Goal: Transaction & Acquisition: Purchase product/service

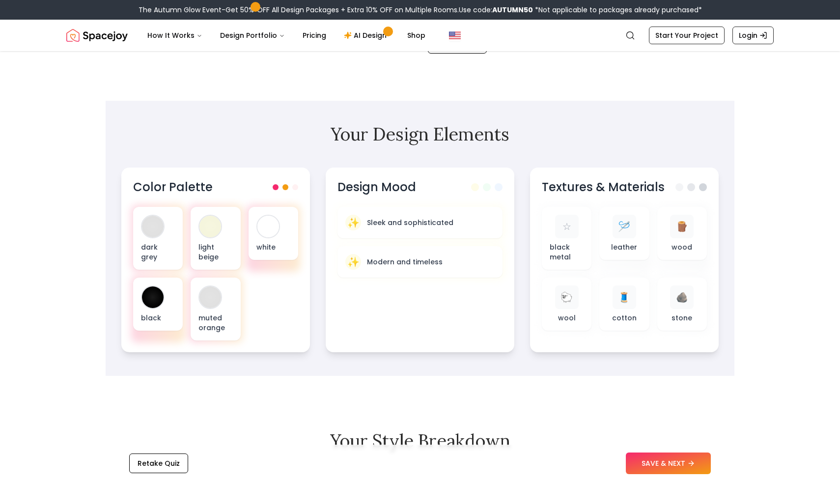
scroll to position [261, 0]
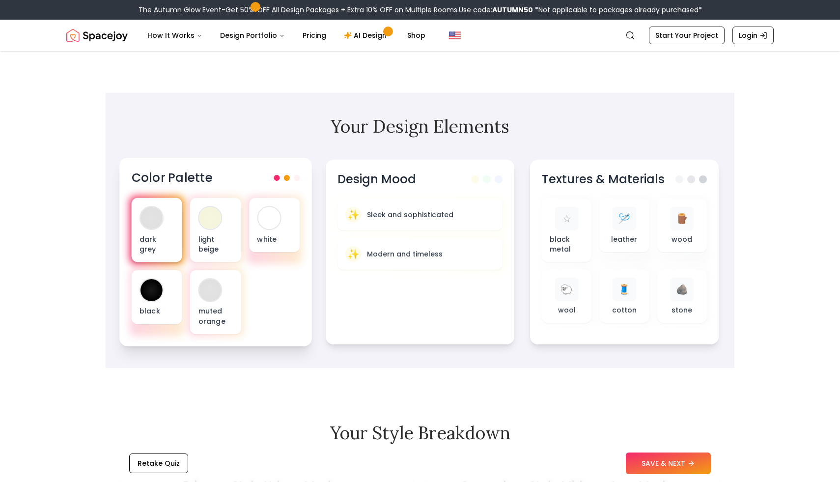
click at [162, 232] on div "dark grey" at bounding box center [157, 230] width 51 height 64
click at [170, 220] on div "dark grey" at bounding box center [157, 230] width 51 height 64
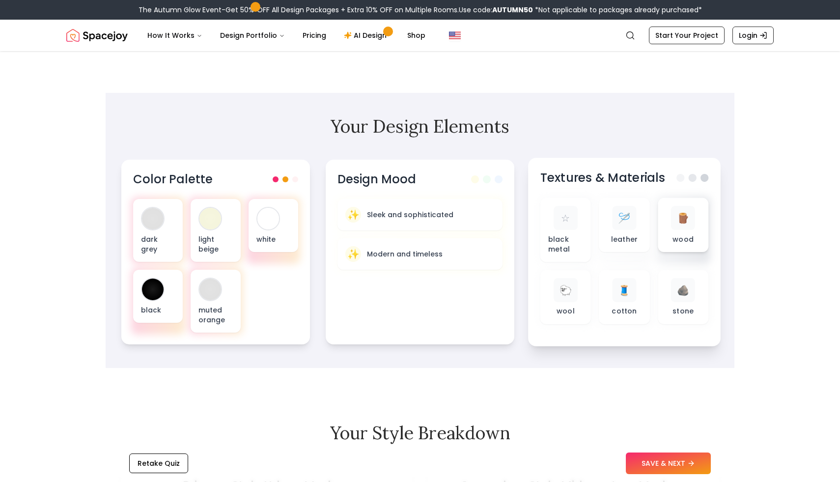
click at [675, 243] on p "wood" at bounding box center [682, 239] width 21 height 10
click at [680, 227] on div "🪵" at bounding box center [683, 218] width 24 height 24
click at [683, 220] on span "🪵" at bounding box center [683, 218] width 13 height 14
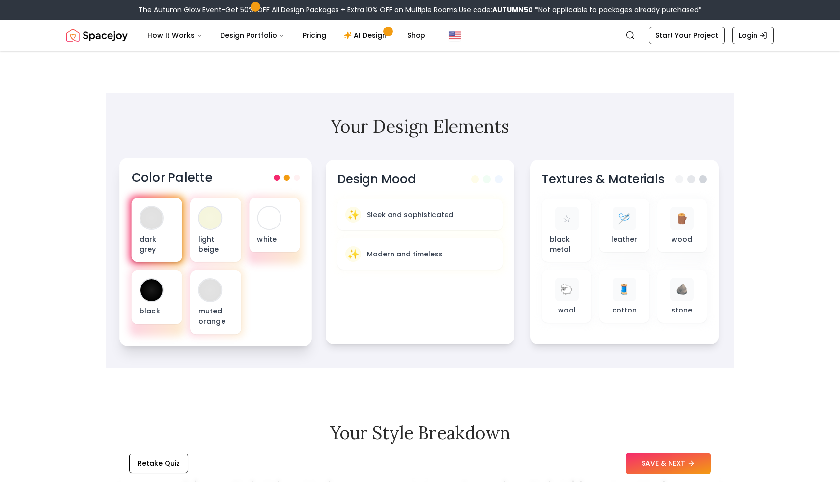
click at [164, 231] on div "dark grey" at bounding box center [157, 230] width 51 height 64
click at [272, 329] on div "dark grey light beige white black muted orange" at bounding box center [216, 266] width 168 height 136
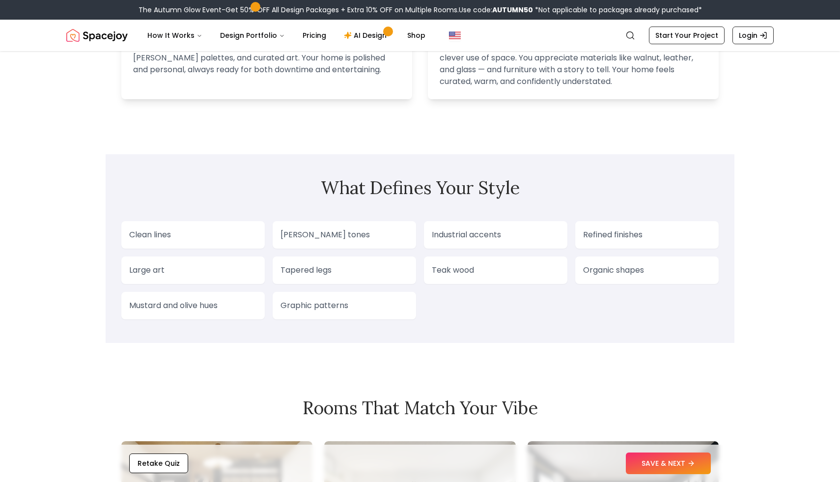
scroll to position [746, 0]
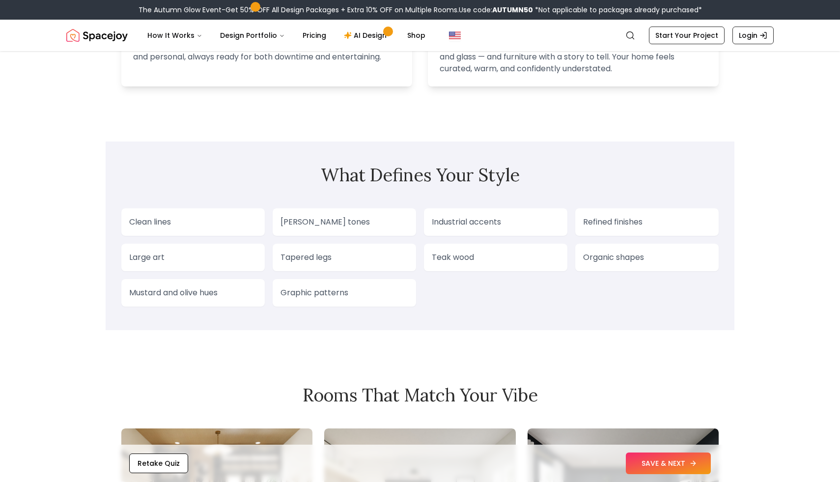
click at [656, 466] on button "SAVE & NEXT" at bounding box center [668, 463] width 85 height 22
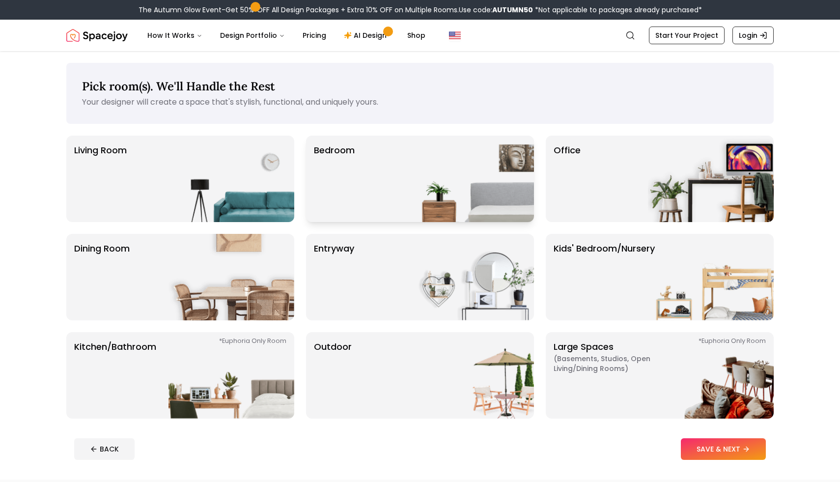
click at [460, 197] on img at bounding box center [471, 179] width 126 height 86
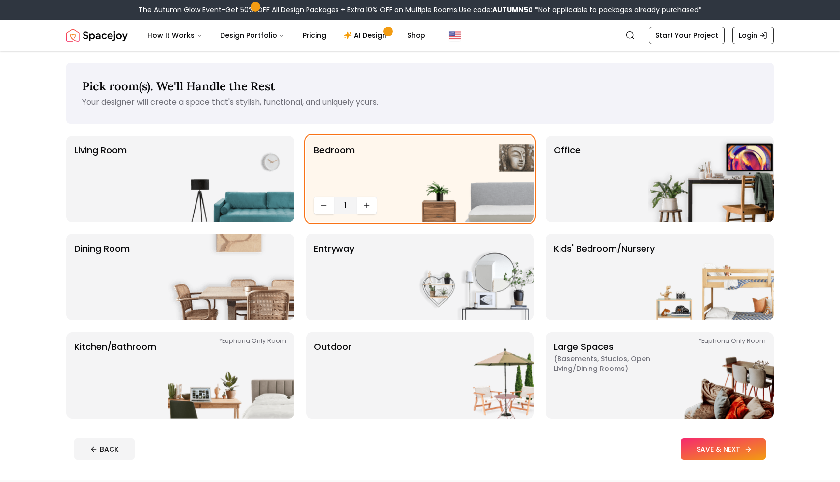
click at [700, 453] on button "SAVE & NEXT" at bounding box center [722, 449] width 85 height 22
